Goal: Transaction & Acquisition: Book appointment/travel/reservation

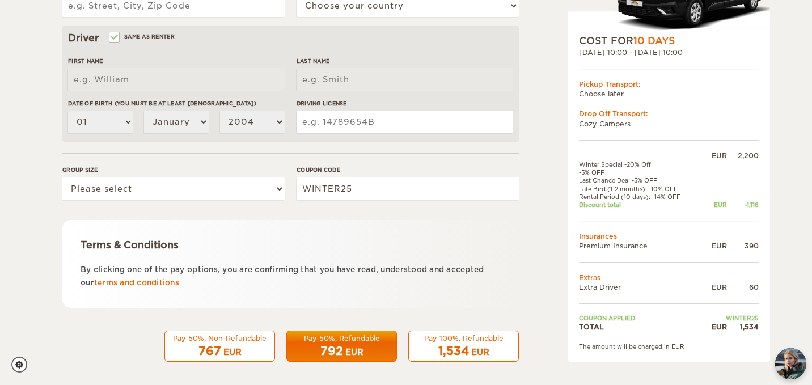
scroll to position [353, 0]
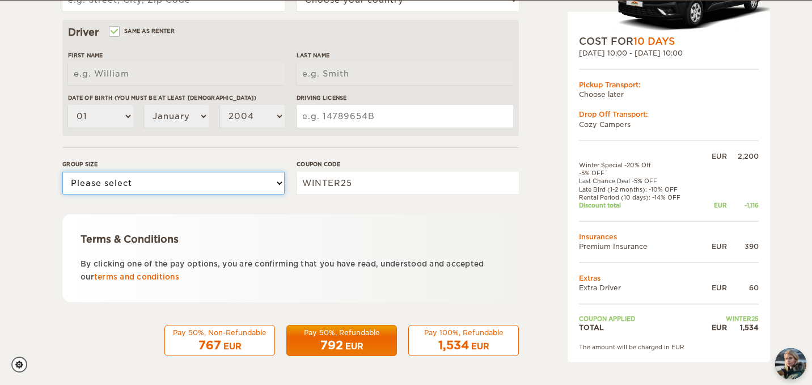
click at [226, 183] on select "Please select 1 2 3" at bounding box center [173, 183] width 222 height 23
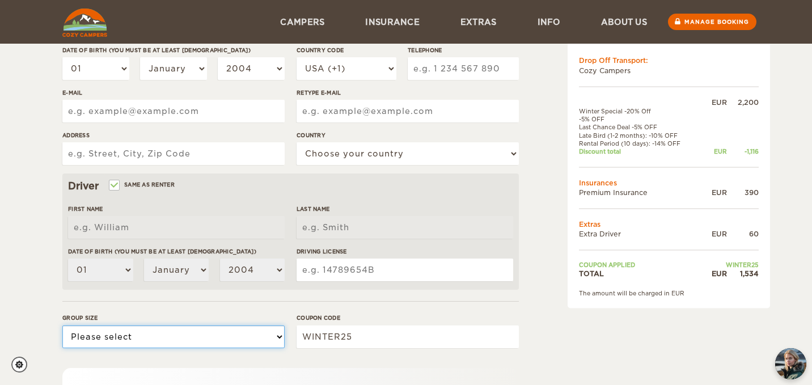
scroll to position [0, 0]
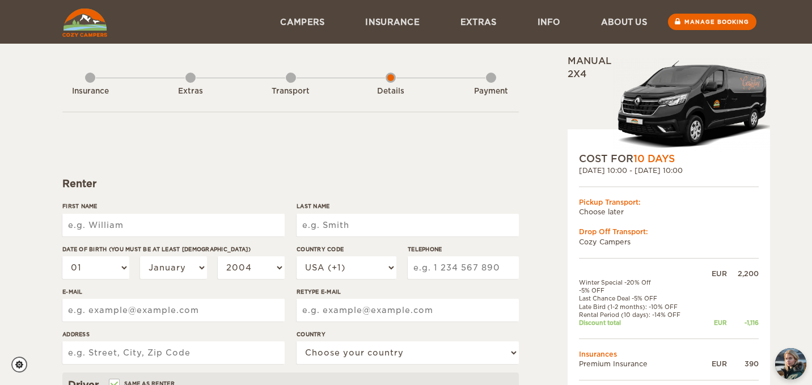
click at [111, 227] on input "First Name" at bounding box center [173, 225] width 222 height 23
type input "Cécile"
click at [367, 225] on input "Carpaneto Bastos" at bounding box center [407, 225] width 222 height 23
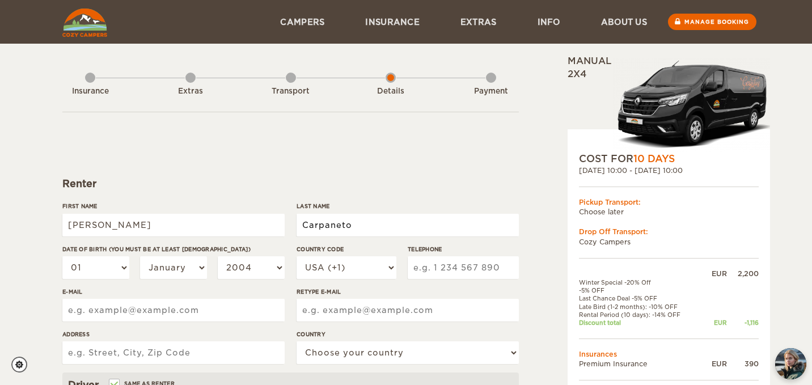
type input "Carpaneto"
click at [112, 269] on select "01 02 03 04 05 06 07 08 09 10 11 12 13 14 15 16 17 18 19 20 21 22 23 24 25 26 2…" at bounding box center [95, 267] width 67 height 23
type input "Carpaneto"
select select "30"
click at [62, 256] on select "01 02 03 04 05 06 07 08 09 10 11 12 13 14 15 16 17 18 19 20 21 22 23 24 25 26 2…" at bounding box center [95, 267] width 67 height 23
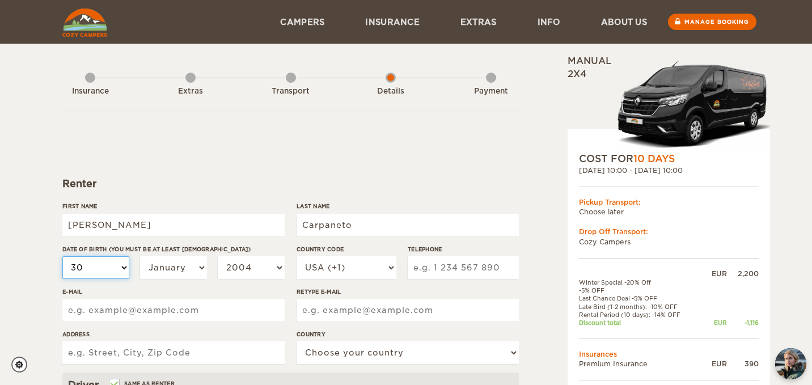
select select "30"
click at [183, 271] on select "January February March April May June July August September October November De…" at bounding box center [173, 267] width 67 height 23
select select "06"
click at [140, 256] on select "January February March April May June July August September October November De…" at bounding box center [173, 267] width 67 height 23
select select "06"
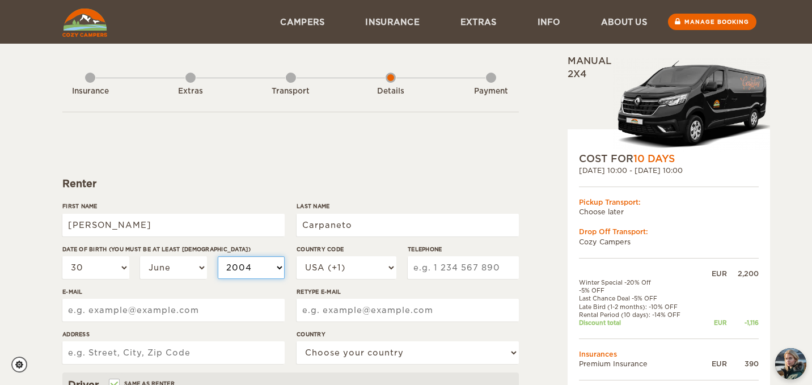
click at [261, 261] on select "2004 2003 2002 2001 2000 1999 1998 1997 1996 1995 1994 1993 1992 1991 1990 1989…" at bounding box center [251, 267] width 67 height 23
select select "1996"
click at [218, 256] on select "2004 2003 2002 2001 2000 1999 1998 1997 1996 1995 1994 1993 1992 1991 1990 1989…" at bounding box center [251, 267] width 67 height 23
select select "1996"
click at [371, 263] on select "USA (+1) UK (+44) Germany (+49) Algeria (+213) Andorra (+376) Angola (+244) Ang…" at bounding box center [346, 267] width 100 height 23
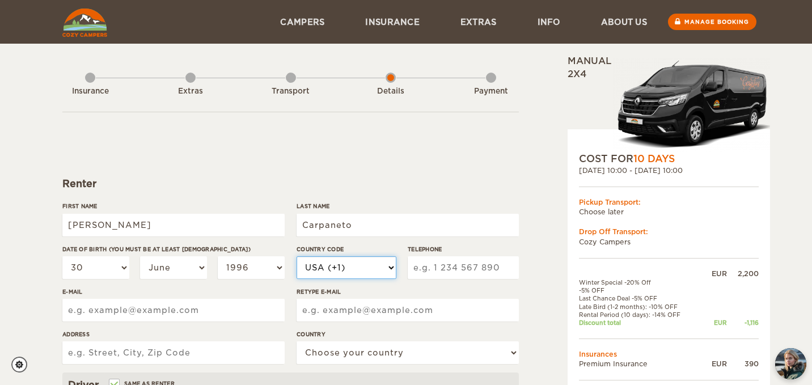
select select "34"
click at [296, 256] on select "USA (+1) UK (+44) Germany (+49) Algeria (+213) Andorra (+376) Angola (+244) Ang…" at bounding box center [346, 267] width 100 height 23
click at [447, 257] on input "Telephone" at bounding box center [463, 267] width 111 height 23
type input "614435478"
click at [195, 310] on input "E-mail" at bounding box center [173, 310] width 222 height 23
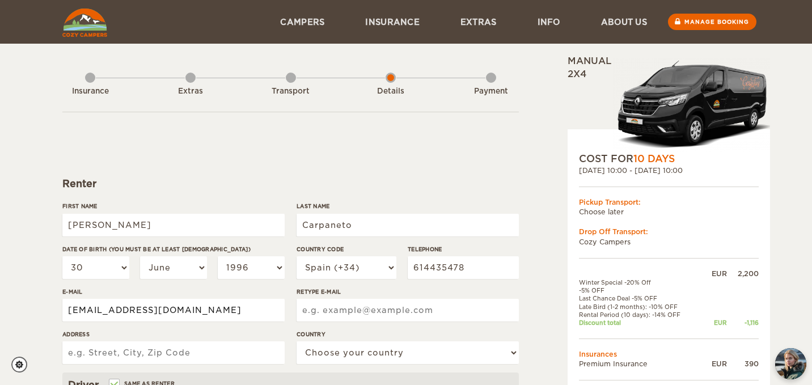
type input "cecilecarpaneto@hotmail.com"
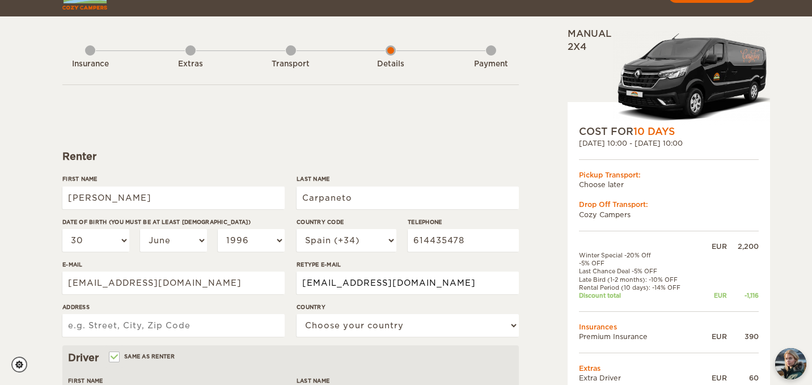
scroll to position [43, 0]
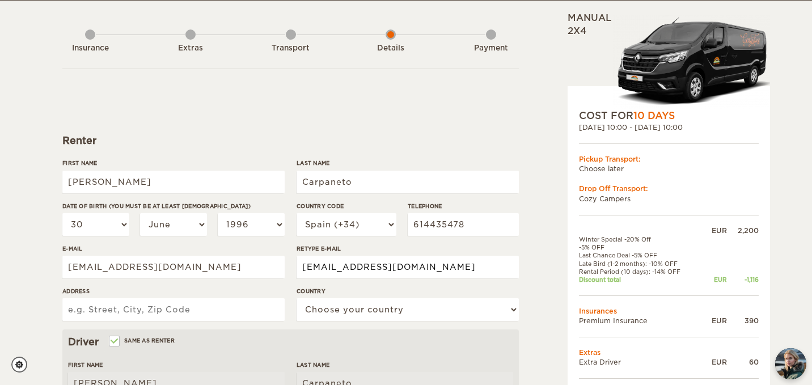
type input "cecilecarpaneto@hotmail.com"
click at [131, 311] on input "Address" at bounding box center [173, 309] width 222 height 23
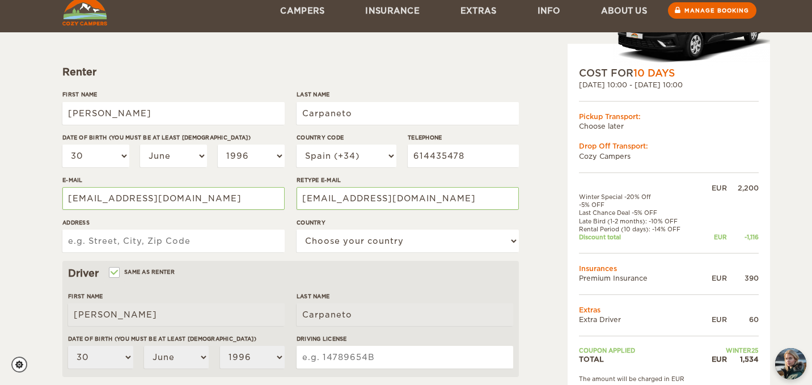
scroll to position [111, 0]
type input "c"
type input "Carrer Mexic, 16"
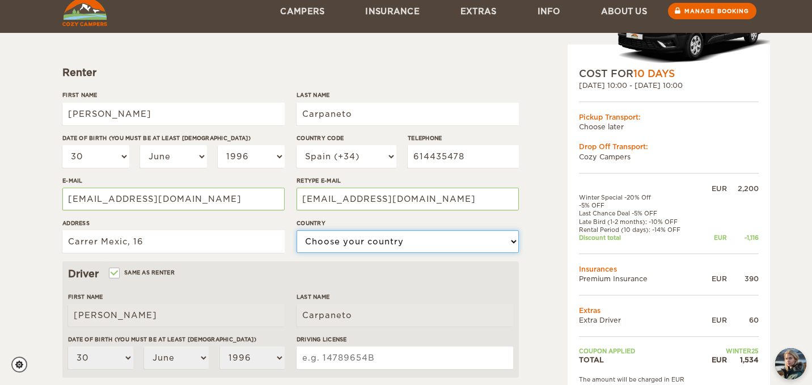
click at [331, 245] on select "Choose your country United States United Kingdom Germany Afghanistan Albania Al…" at bounding box center [407, 241] width 222 height 23
select select "196"
click at [296, 230] on select "Choose your country United States United Kingdom Germany Afghanistan Albania Al…" at bounding box center [407, 241] width 222 height 23
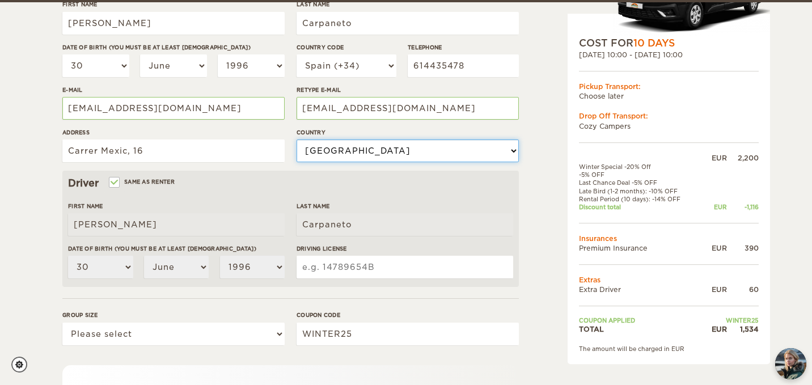
scroll to position [204, 0]
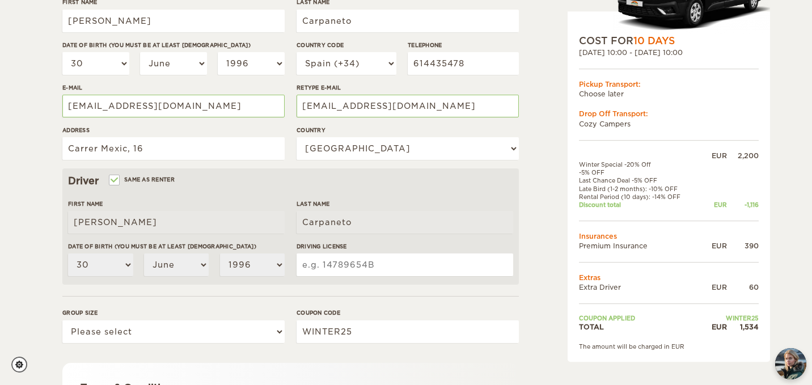
click at [324, 266] on input "Driving License" at bounding box center [404, 264] width 217 height 23
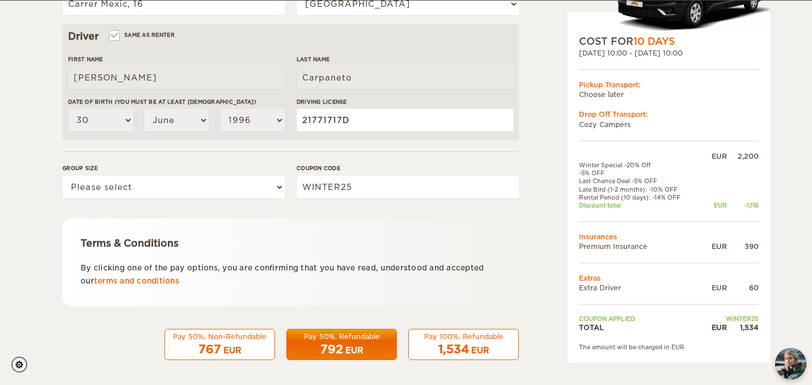
scroll to position [349, 0]
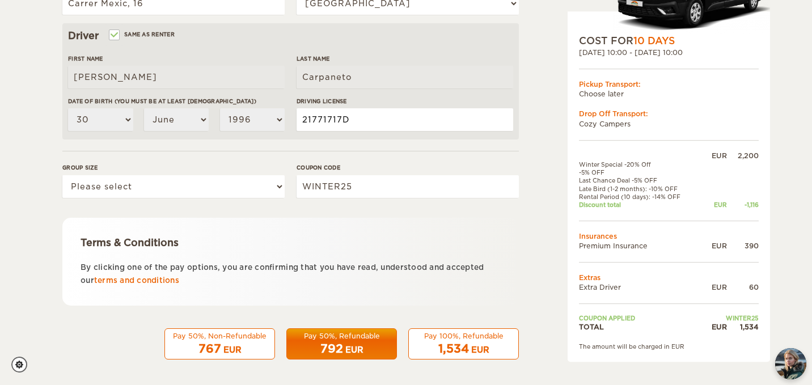
type input "21771717D"
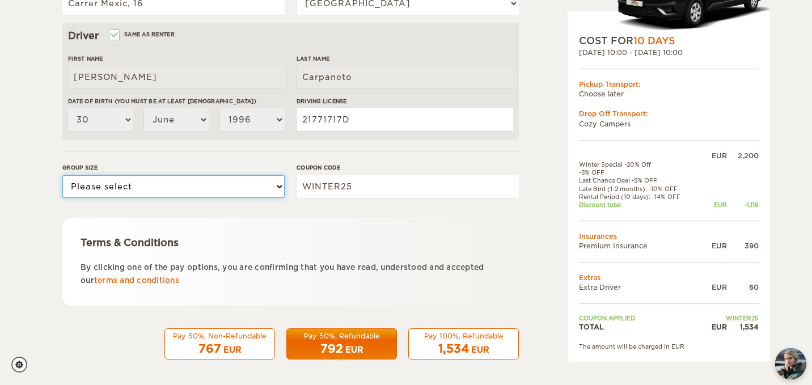
click at [243, 189] on select "Please select 1 2 3" at bounding box center [173, 186] width 222 height 23
click at [225, 192] on select "Please select 1 2 3" at bounding box center [173, 186] width 222 height 23
select select "2"
click at [62, 175] on select "Please select 1 2 3" at bounding box center [173, 186] width 222 height 23
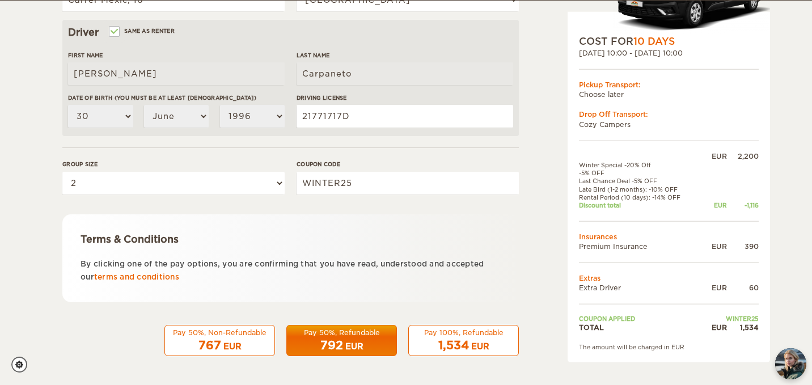
click at [257, 346] on div "767 EUR" at bounding box center [220, 345] width 96 height 16
click at [215, 336] on div "Pay 50%, Non-Refundable" at bounding box center [220, 333] width 96 height 10
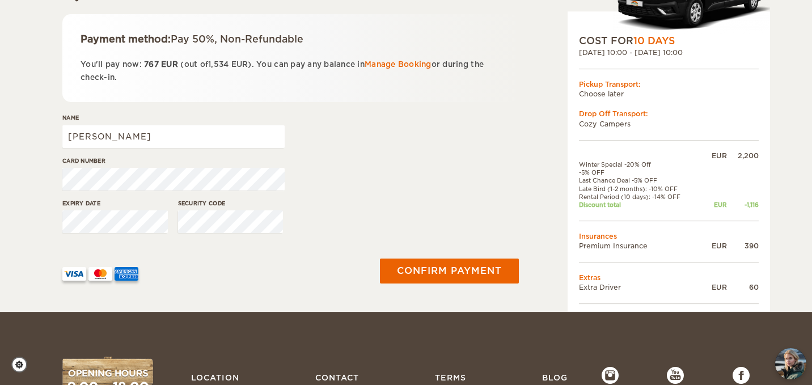
scroll to position [189, 0]
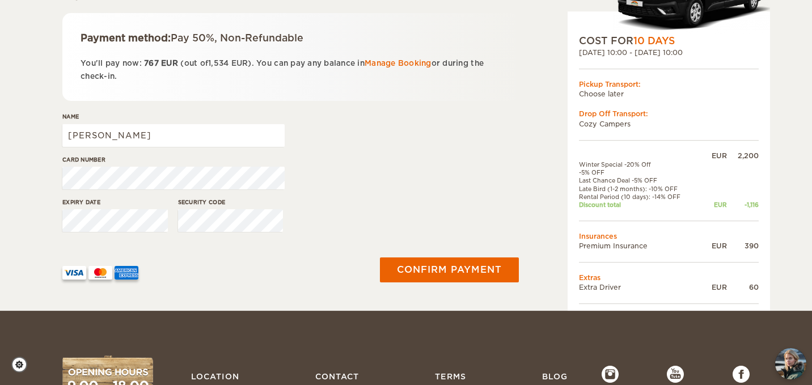
click at [160, 147] on div "Name Cécile" at bounding box center [173, 133] width 222 height 43
click at [133, 138] on input "Cécile" at bounding box center [173, 135] width 222 height 23
type input "Cécile Carpaneto Bastos"
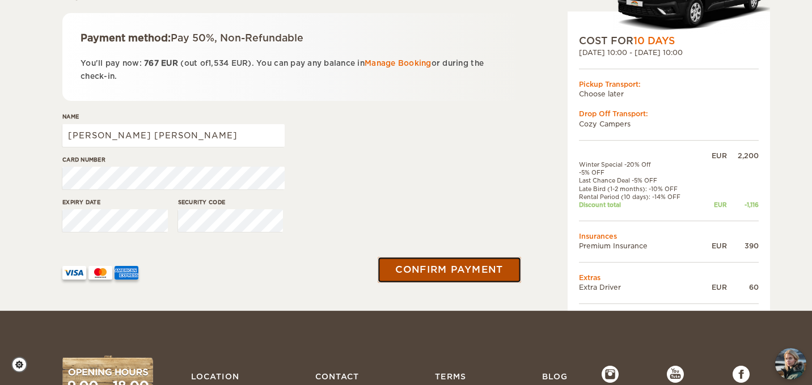
click at [426, 273] on button "Confirm payment" at bounding box center [448, 270] width 143 height 26
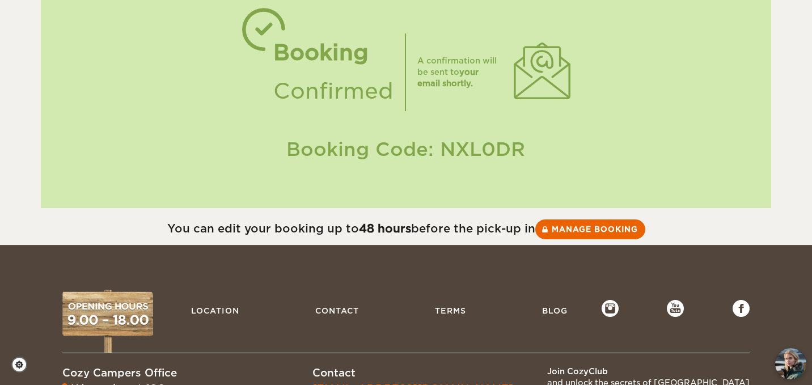
scroll to position [71, 0]
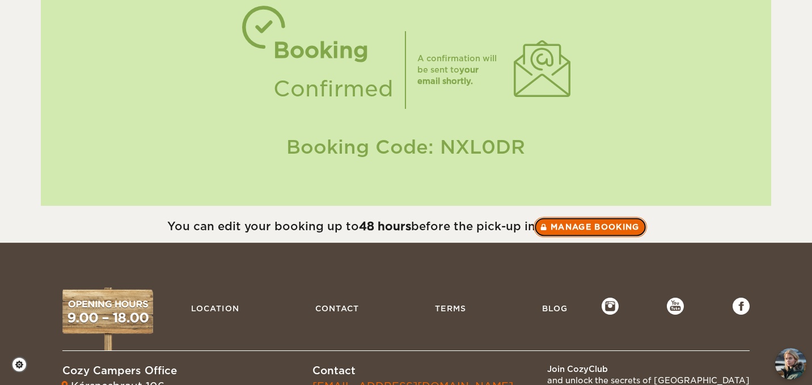
click at [592, 226] on link "Manage booking" at bounding box center [589, 227] width 113 height 20
